Goal: Transaction & Acquisition: Purchase product/service

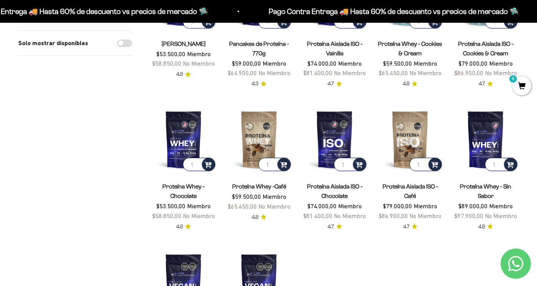
scroll to position [157, 0]
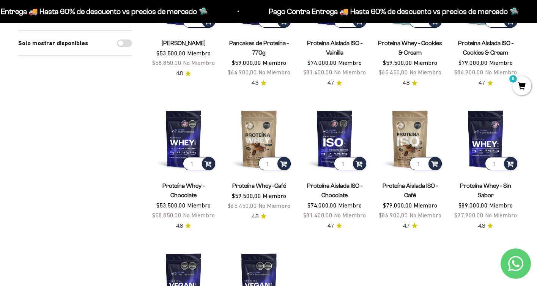
click at [411, 191] on span "Proteína Aislada ISO - Café" at bounding box center [410, 190] width 66 height 19
click at [411, 186] on link "Proteína Aislada ISO - Café" at bounding box center [410, 191] width 55 height 16
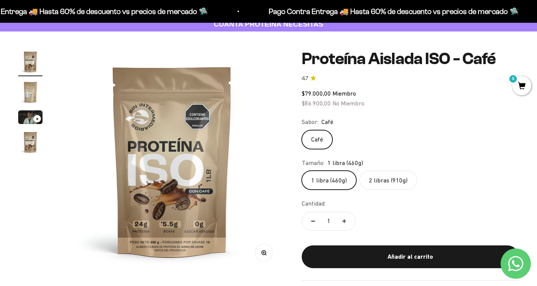
click at [393, 177] on label "2 libras (910g)" at bounding box center [389, 180] width 58 height 19
click at [302, 171] on input "2 libras (910g)" at bounding box center [302, 171] width 0 height 0
